Goal: Task Accomplishment & Management: Use online tool/utility

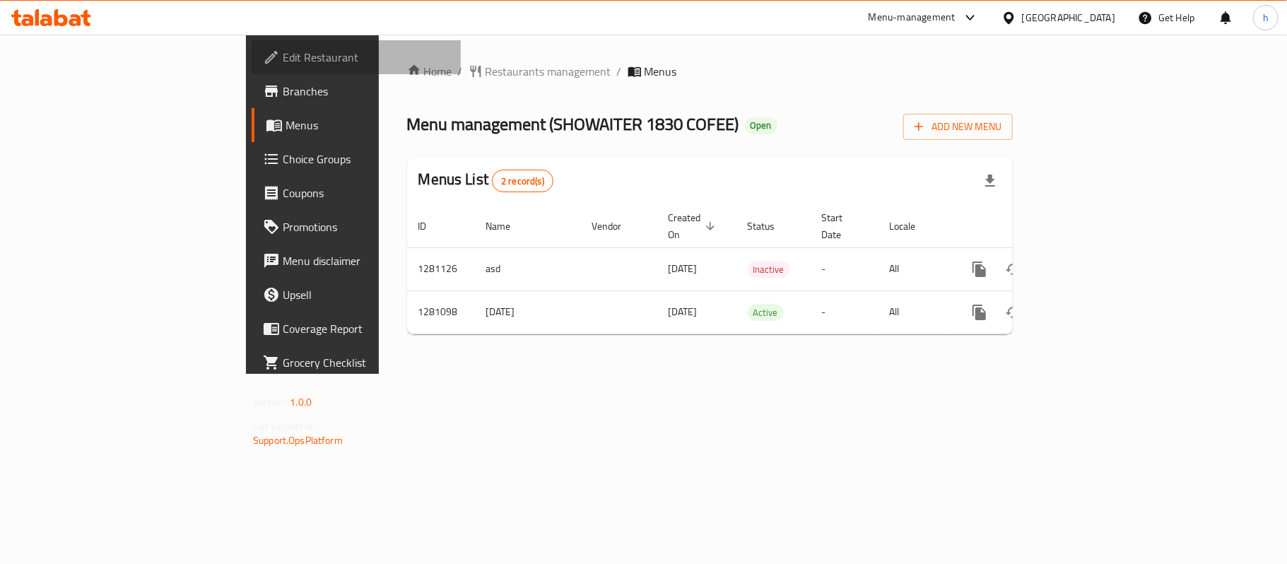
click at [283, 64] on span "Edit Restaurant" at bounding box center [366, 57] width 167 height 17
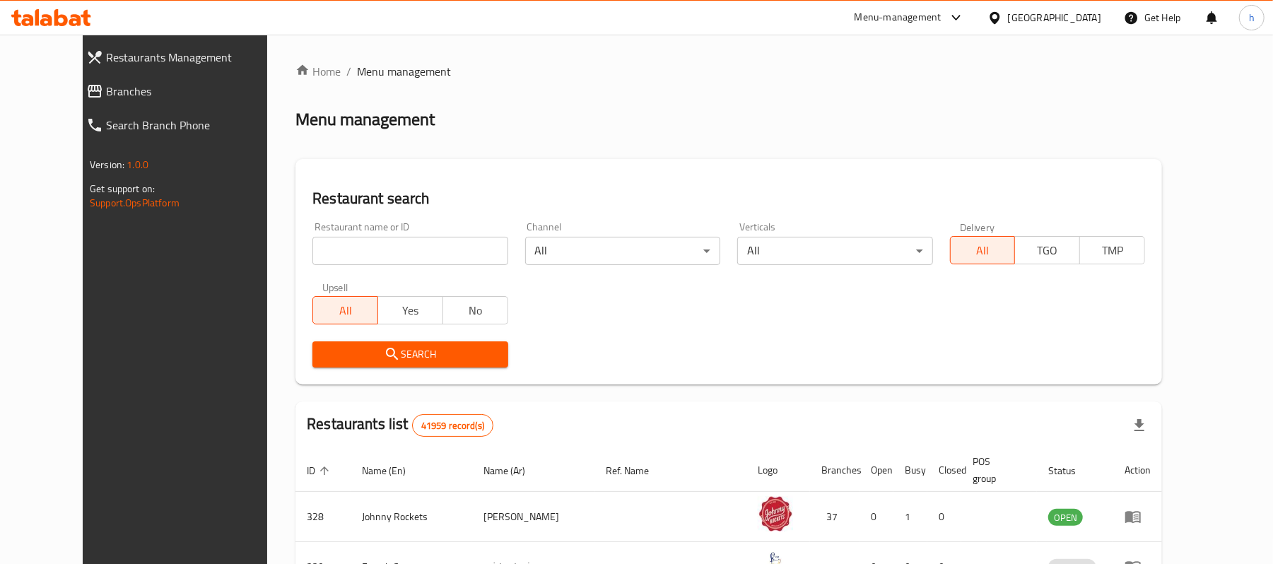
click at [106, 88] on span "Branches" at bounding box center [195, 91] width 178 height 17
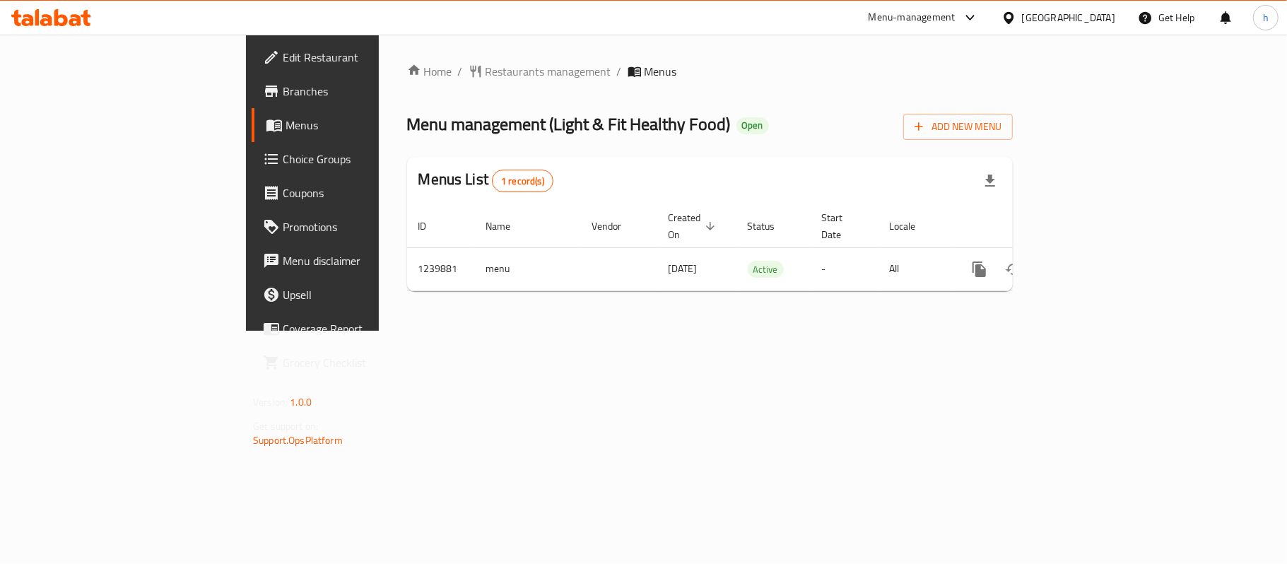
click at [283, 157] on span "Choice Groups" at bounding box center [366, 159] width 167 height 17
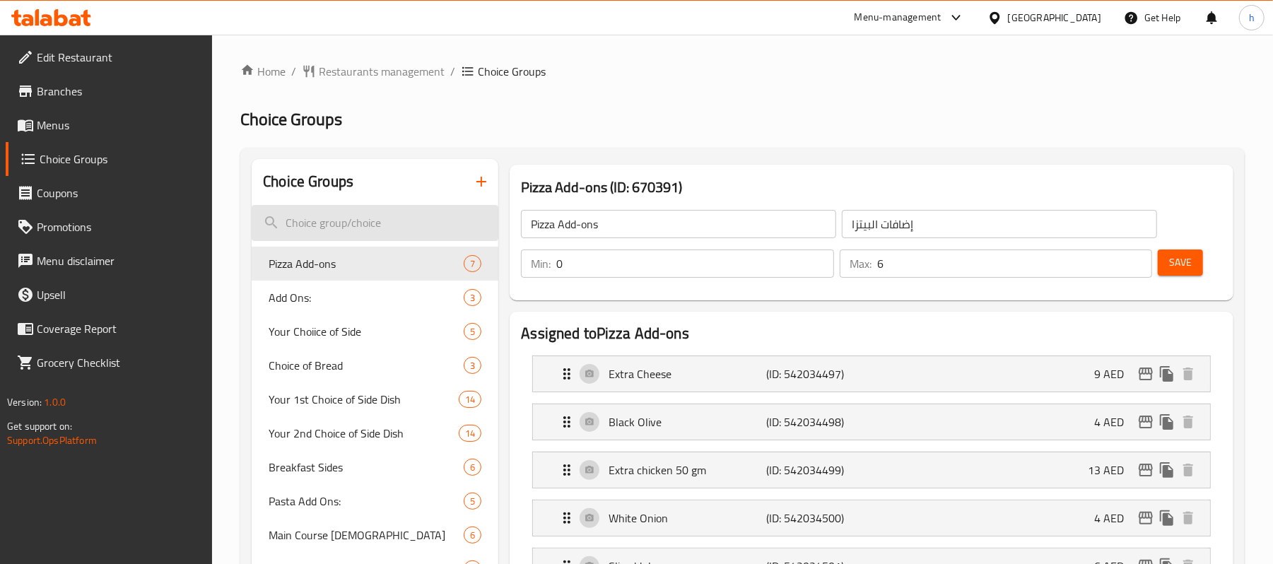
click at [341, 218] on input "search" at bounding box center [375, 223] width 247 height 36
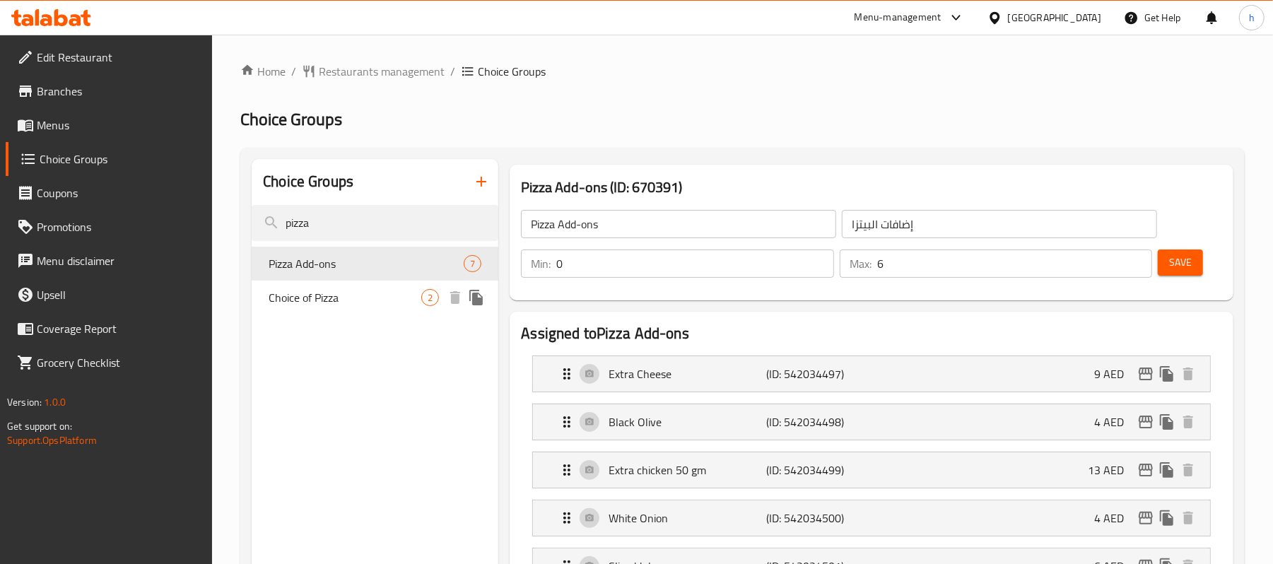
type input "pizza"
click at [331, 301] on span "Choice of Pizza" at bounding box center [345, 297] width 153 height 17
type input "Choice of Pizza"
type input "اختيار البيتزا"
type input "2"
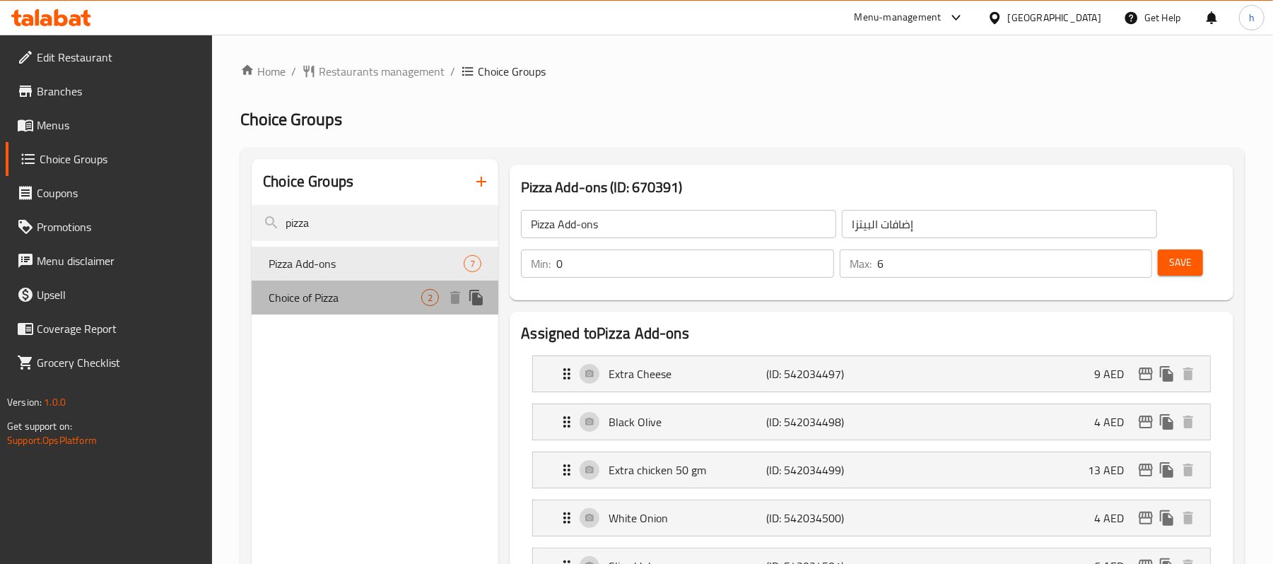
type input "2"
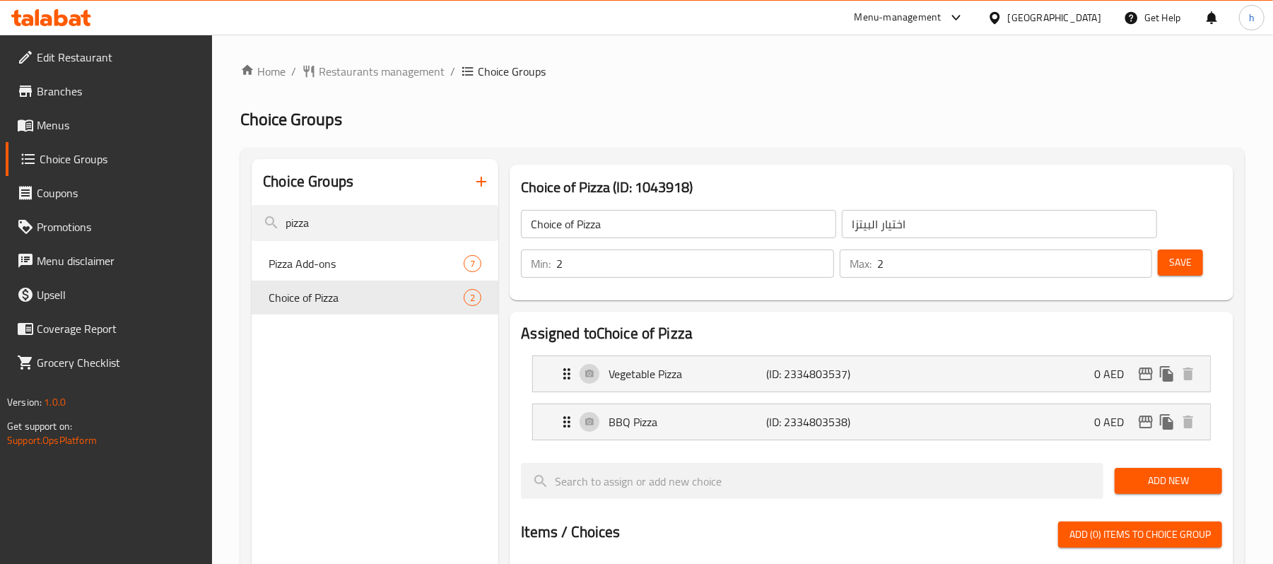
click at [903, 14] on div "Menu-management" at bounding box center [897, 17] width 87 height 17
click at [832, 153] on div "Restaurant-Management" at bounding box center [822, 156] width 111 height 16
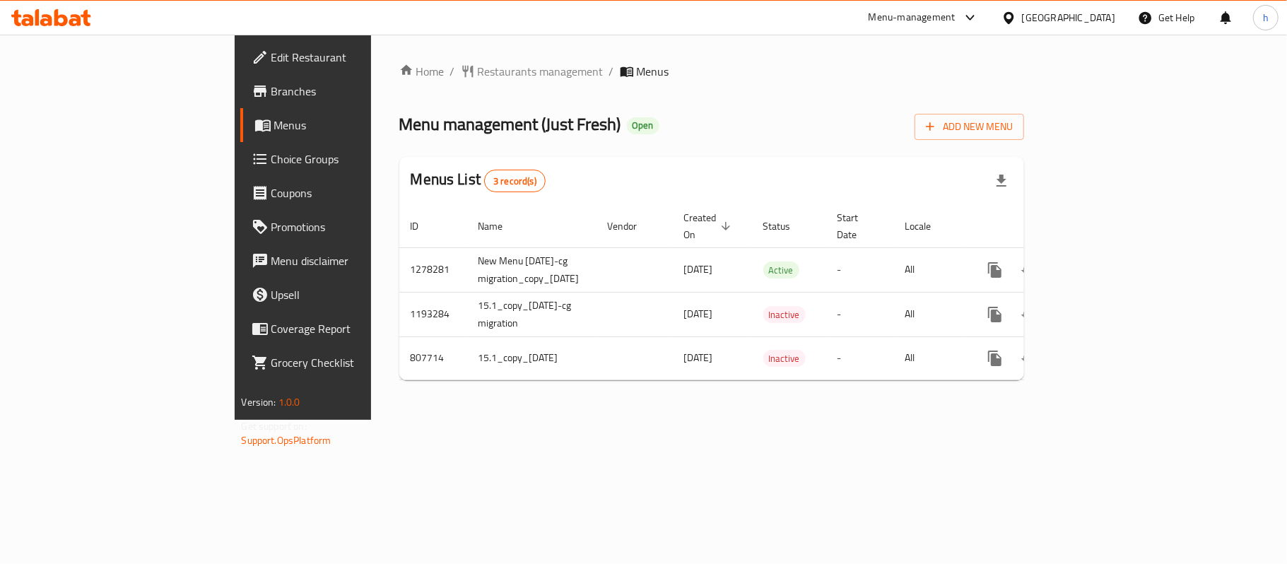
click at [271, 153] on span "Choice Groups" at bounding box center [354, 159] width 167 height 17
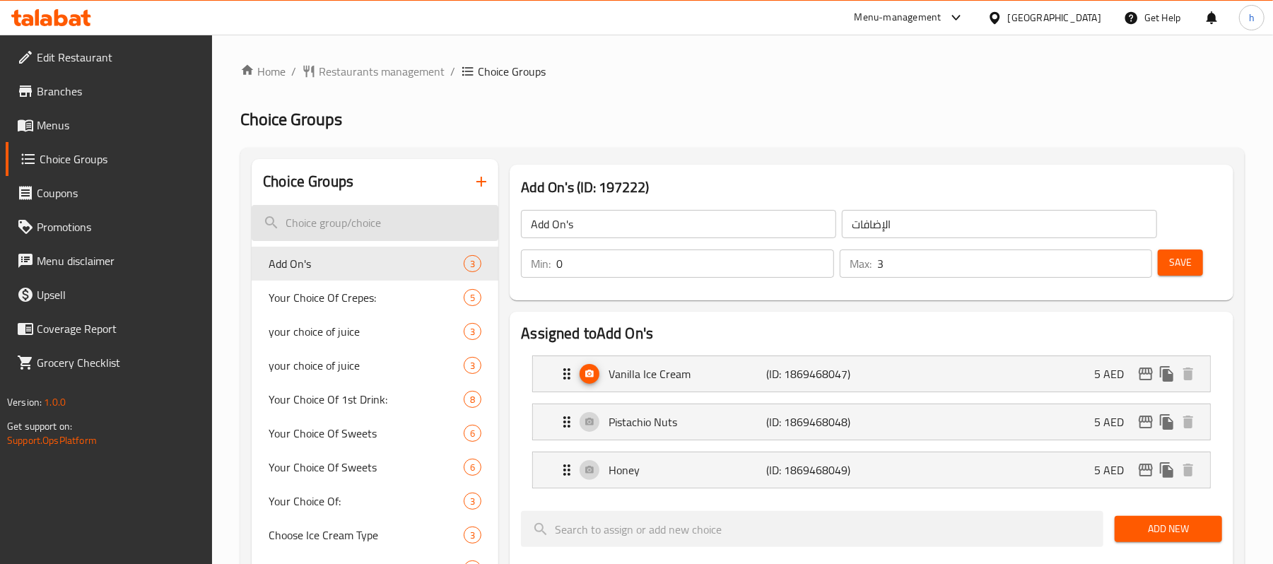
click at [391, 219] on input "search" at bounding box center [375, 223] width 247 height 36
paste input "Choice of Bottles"
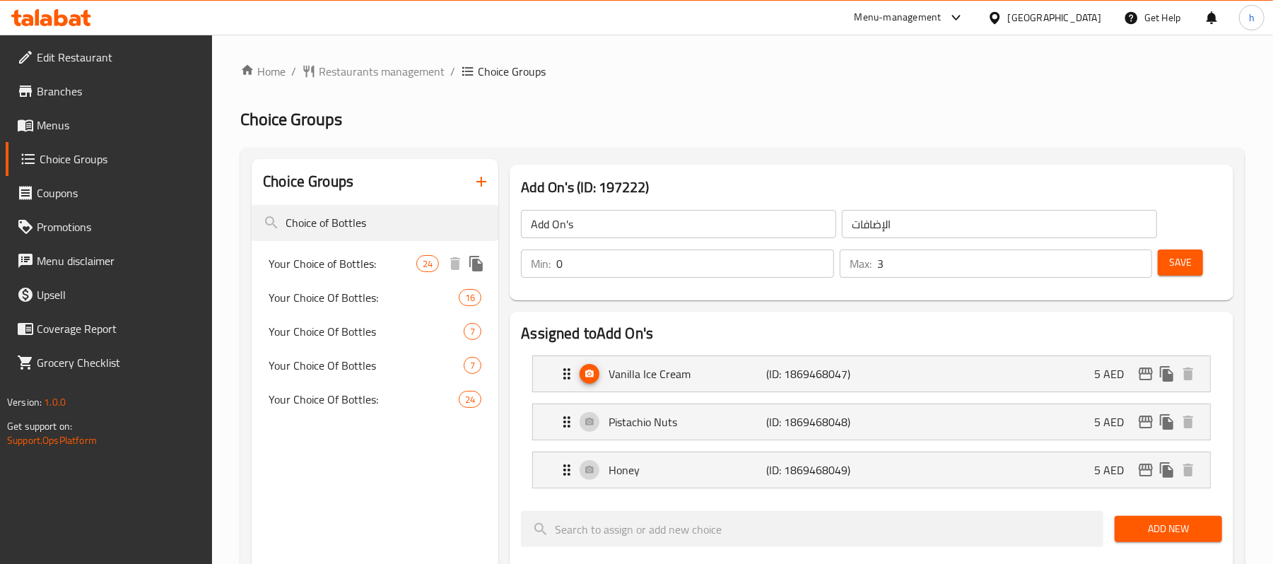
type input "Choice of Bottles"
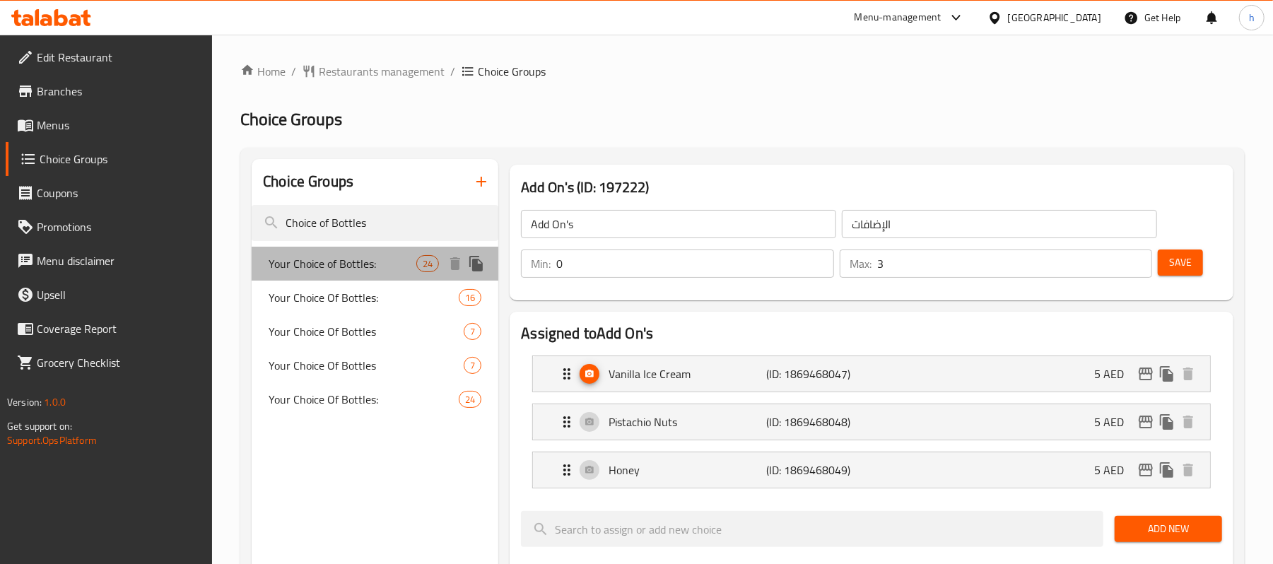
click at [382, 270] on span "Your Choice of Bottles:" at bounding box center [343, 263] width 148 height 17
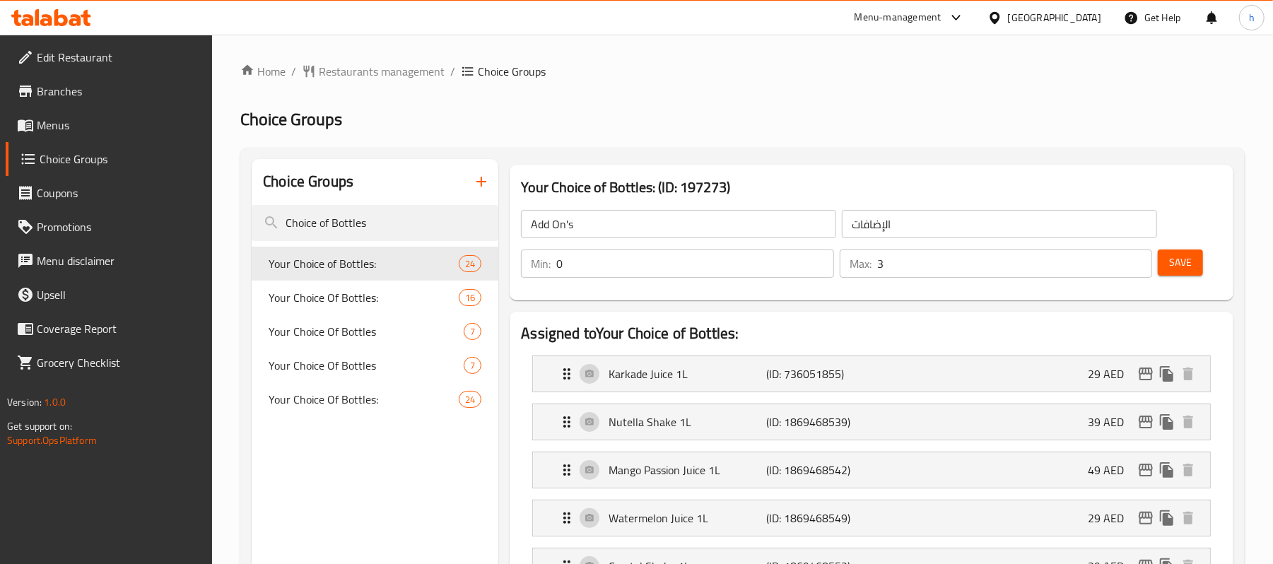
type input "Your Choice of Bottles:"
type input "إختيارك من الغرشات:"
type input "1"
type input "23"
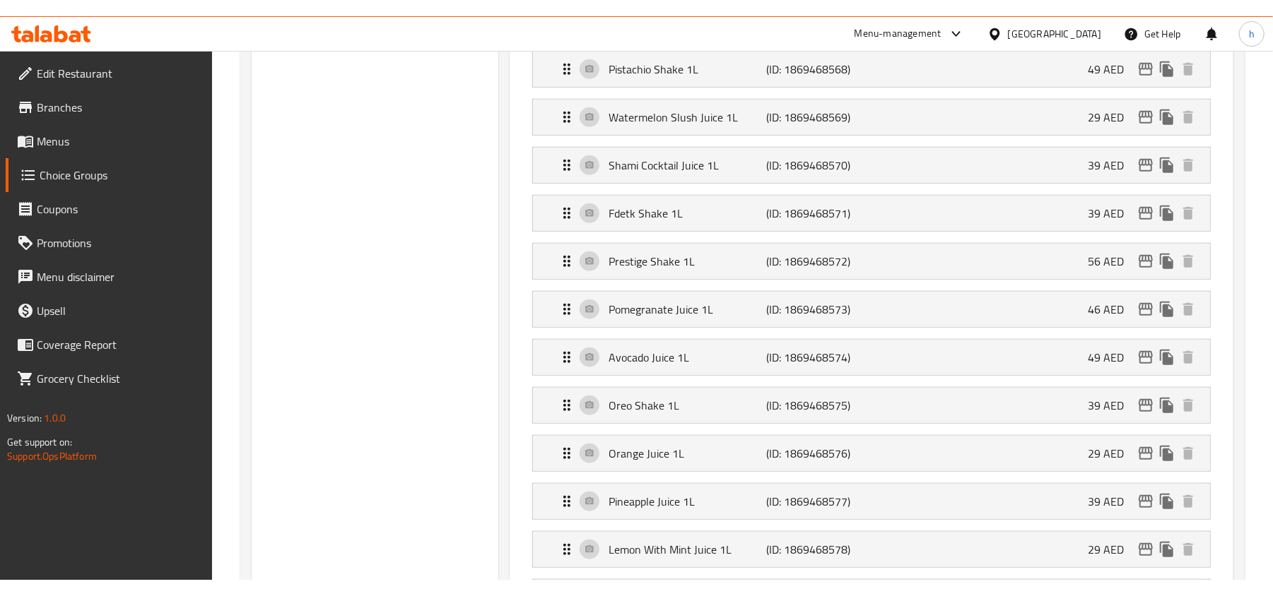
scroll to position [1225, 0]
